Goal: Book appointment/travel/reservation

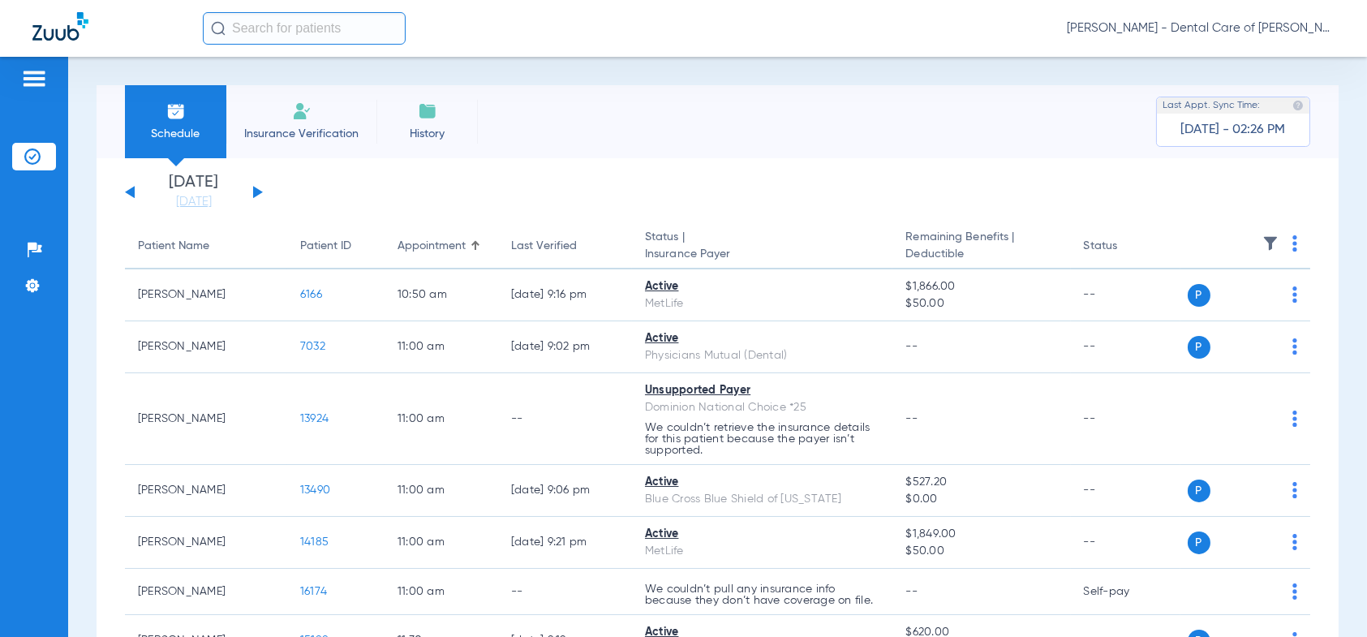
click at [258, 188] on div "[DATE] [DATE] [DATE] [DATE] [DATE] [DATE] [DATE] [DATE] [DATE] [DATE] [DATE] [D…" at bounding box center [194, 192] width 138 height 36
click at [258, 193] on button at bounding box center [258, 192] width 10 height 12
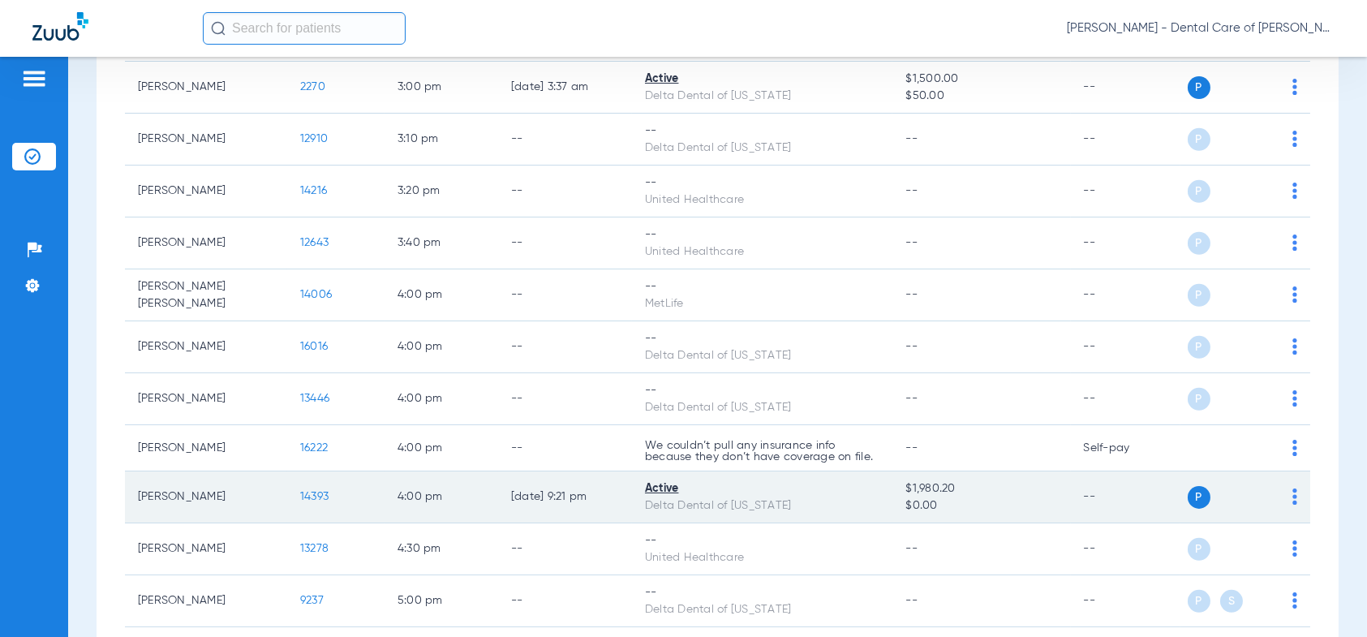
scroll to position [2109, 0]
